Goal: Information Seeking & Learning: Learn about a topic

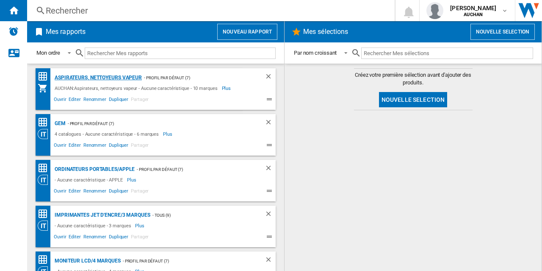
click at [97, 77] on div "Aspirateurs, nettoyeurs vapeur" at bounding box center [97, 77] width 89 height 11
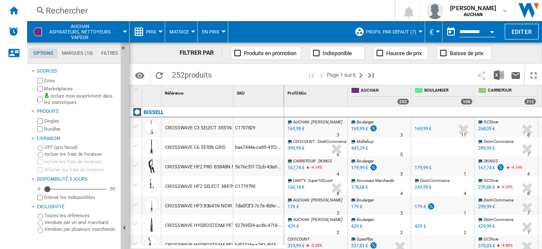
drag, startPoint x: 281, startPoint y: 246, endPoint x: 300, endPoint y: 245, distance: 18.7
click at [300, 245] on div "1 Référence 1 SKU 1 BISSELL CROSSWAVE C3 SELECT 3551N NOIR BLEU TITANE C1707829…" at bounding box center [336, 166] width 412 height 163
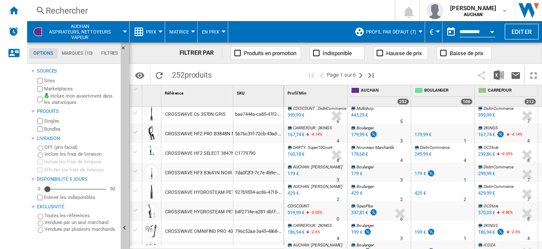
click at [361, 132] on div "179,99 €" at bounding box center [359, 135] width 17 height 6
click at [14, 11] on ng-md-icon "Accueil" at bounding box center [13, 10] width 10 height 10
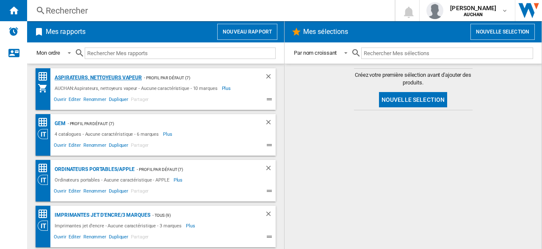
click at [100, 77] on div "Aspirateurs, nettoyeurs vapeur" at bounding box center [97, 77] width 89 height 11
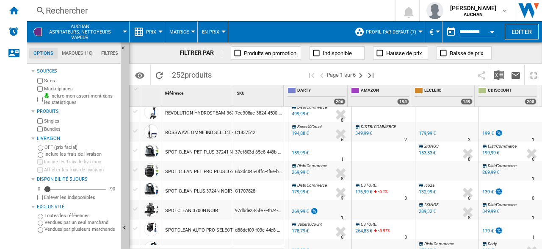
scroll to position [231, 0]
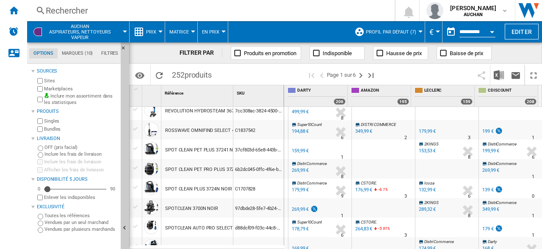
click at [420, 127] on div "179,99 €" at bounding box center [427, 131] width 18 height 8
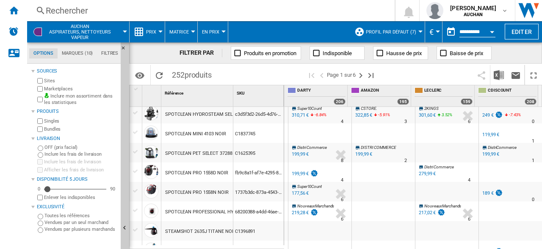
scroll to position [0, 0]
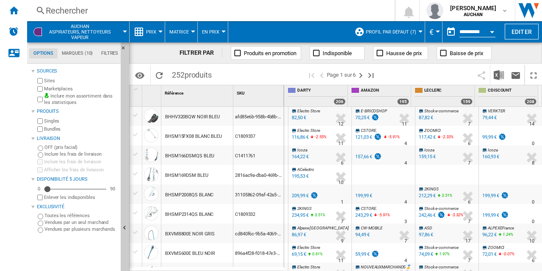
drag, startPoint x: 412, startPoint y: 266, endPoint x: 332, endPoint y: 259, distance: 81.2
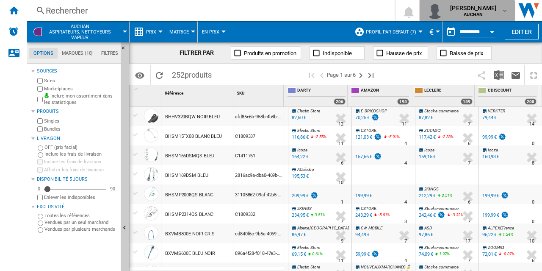
click at [499, 7] on div "alain lemasson AUCHAN" at bounding box center [474, 11] width 55 height 14
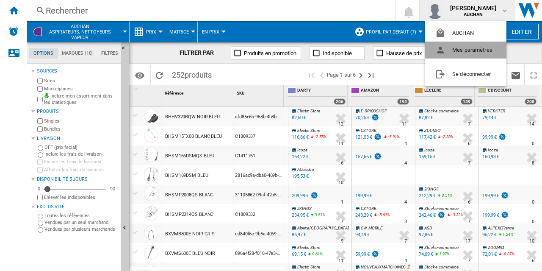
click at [471, 50] on button "Mes paramètres" at bounding box center [465, 49] width 81 height 17
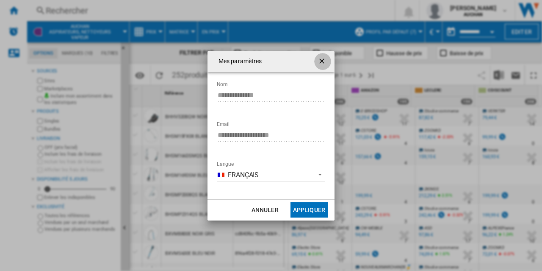
click at [324, 59] on ng-md-icon "getI18NText('BUTTONS.CLOSE_DIALOG')" at bounding box center [323, 62] width 10 height 10
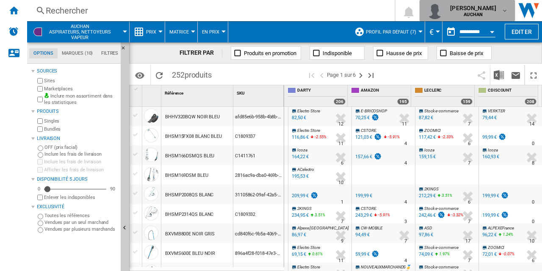
click at [489, 12] on span "AUCHAN" at bounding box center [473, 14] width 46 height 5
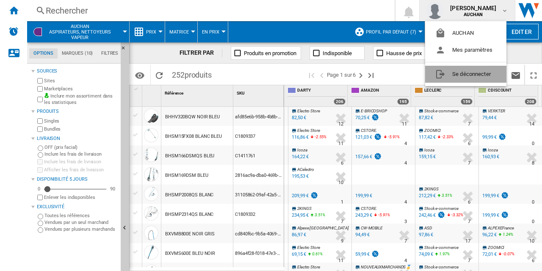
click at [467, 73] on button "Se déconnecter" at bounding box center [465, 74] width 81 height 17
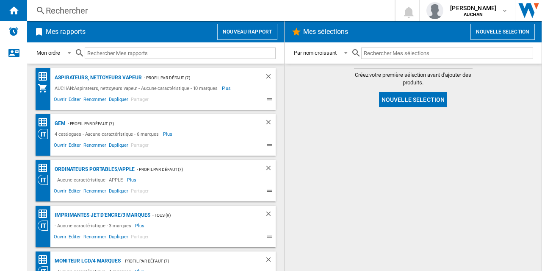
click at [116, 76] on div "Aspirateurs, nettoyeurs vapeur" at bounding box center [97, 77] width 89 height 11
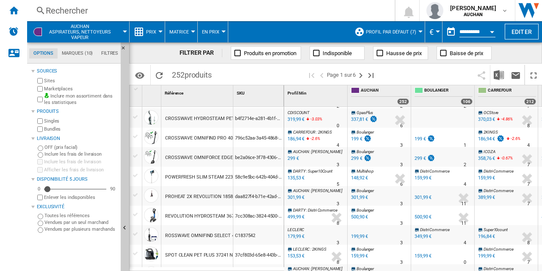
scroll to position [149, 0]
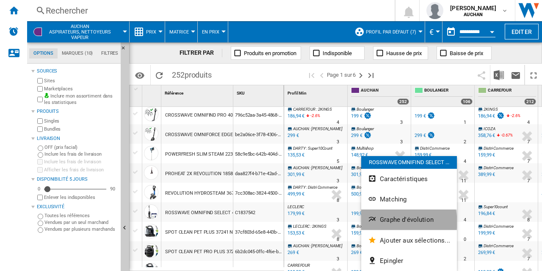
click at [402, 221] on span "Graphe d'évolution" at bounding box center [407, 220] width 54 height 8
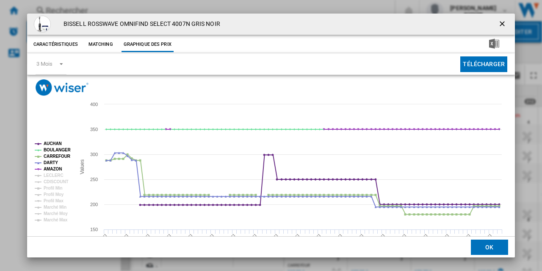
scroll to position [29, 0]
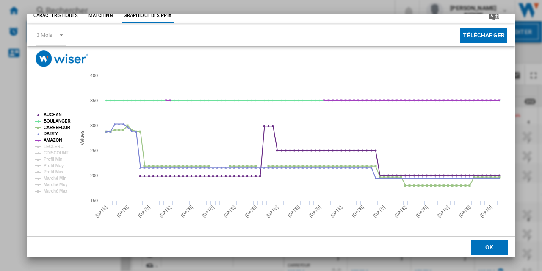
click at [293, 8] on div "BISSELL ROSSWAVE OMNIFIND SELECT 4007N GRIS NOIR Caractéristiques Matching Grap…" at bounding box center [271, 135] width 542 height 271
click at [480, 251] on button "OK" at bounding box center [489, 246] width 37 height 15
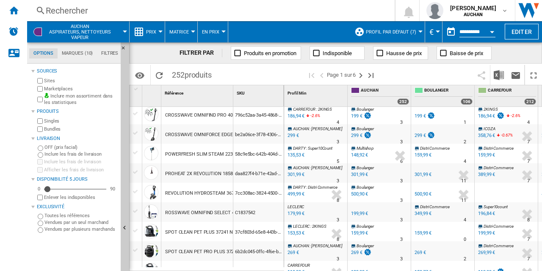
click at [55, 8] on div "Rechercher" at bounding box center [209, 11] width 327 height 12
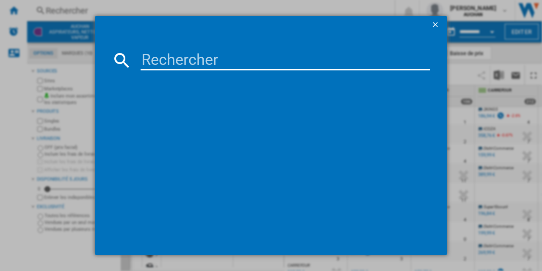
click at [187, 55] on input at bounding box center [286, 60] width 290 height 20
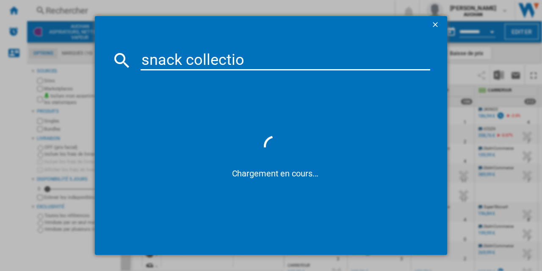
type input "snack collection"
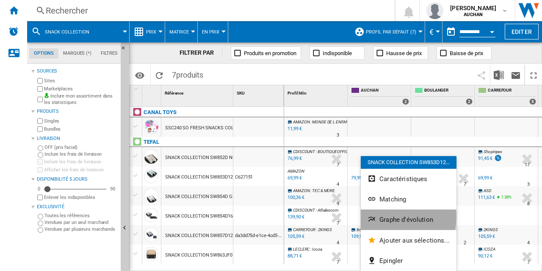
click at [392, 216] on span "Graphe d'évolution" at bounding box center [406, 220] width 54 height 8
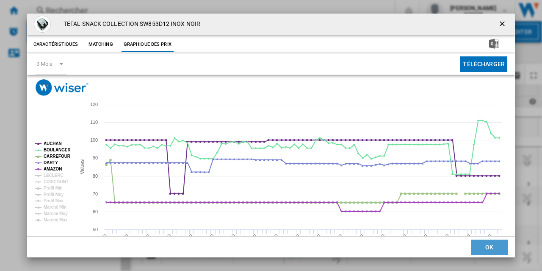
click at [487, 245] on button "OK" at bounding box center [489, 246] width 37 height 15
